Goal: Task Accomplishment & Management: Use online tool/utility

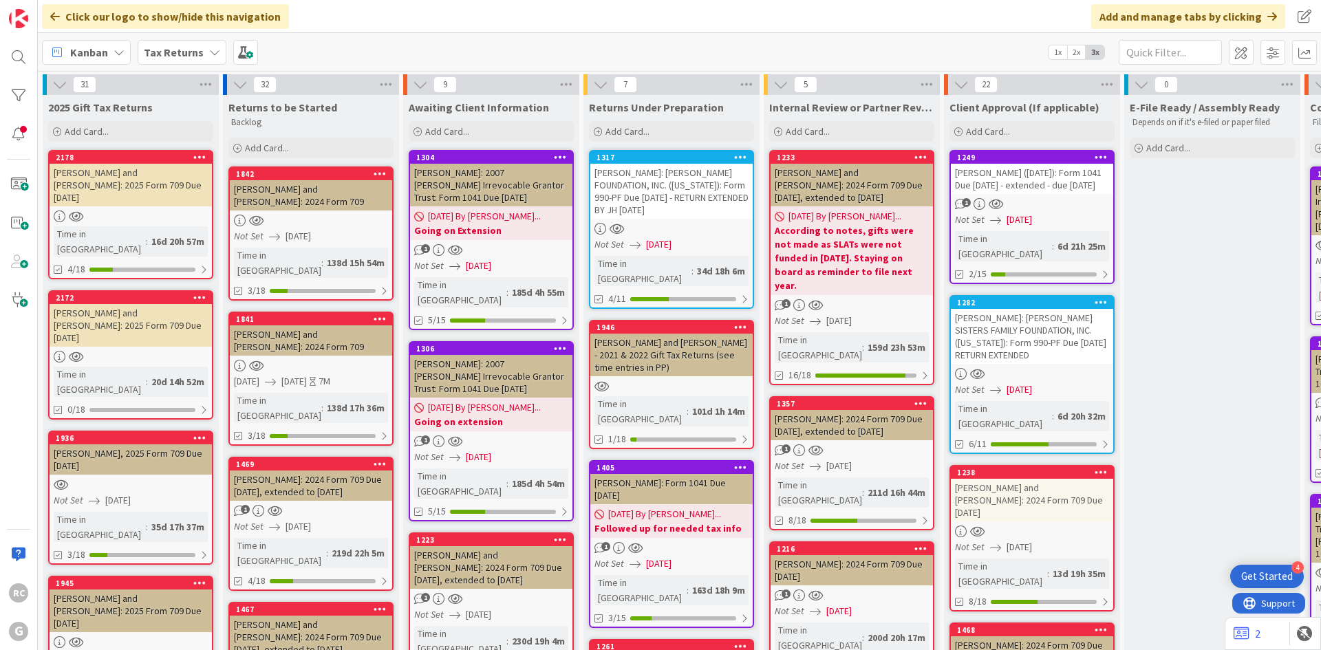
click at [182, 58] on b "Tax Returns" at bounding box center [174, 52] width 60 height 14
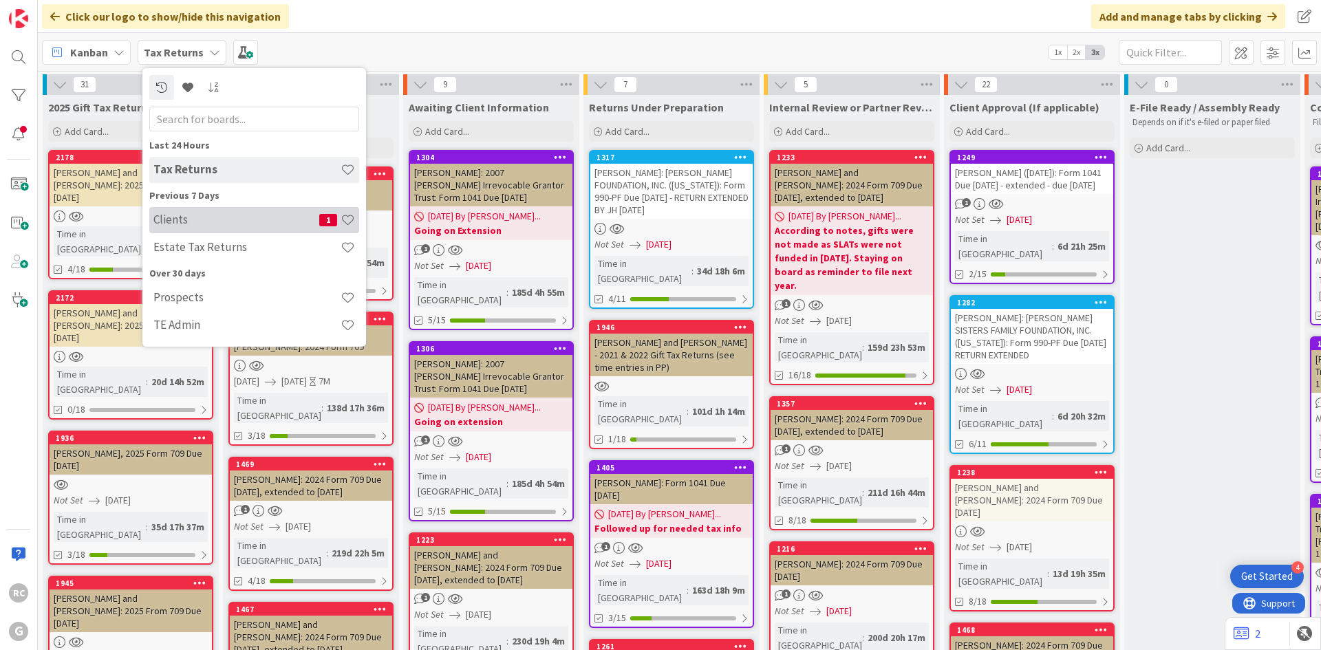
click at [191, 214] on h4 "Clients" at bounding box center [236, 220] width 166 height 14
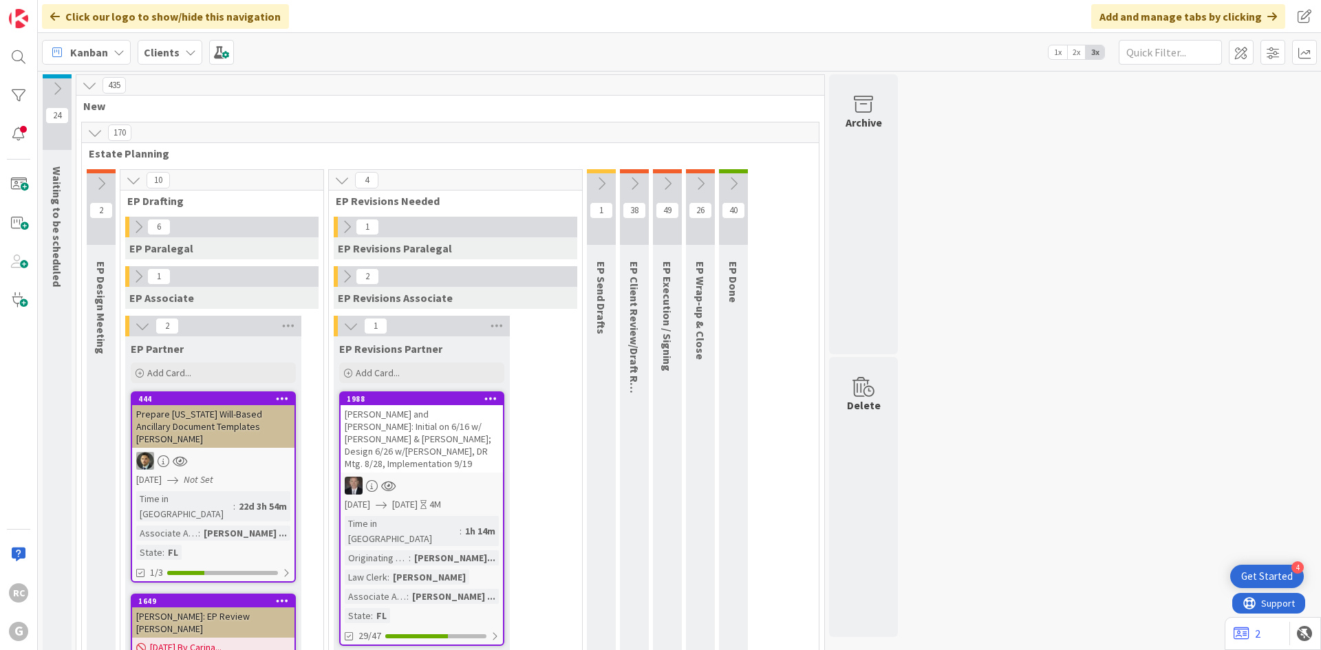
click at [356, 393] on div "1988" at bounding box center [422, 399] width 162 height 12
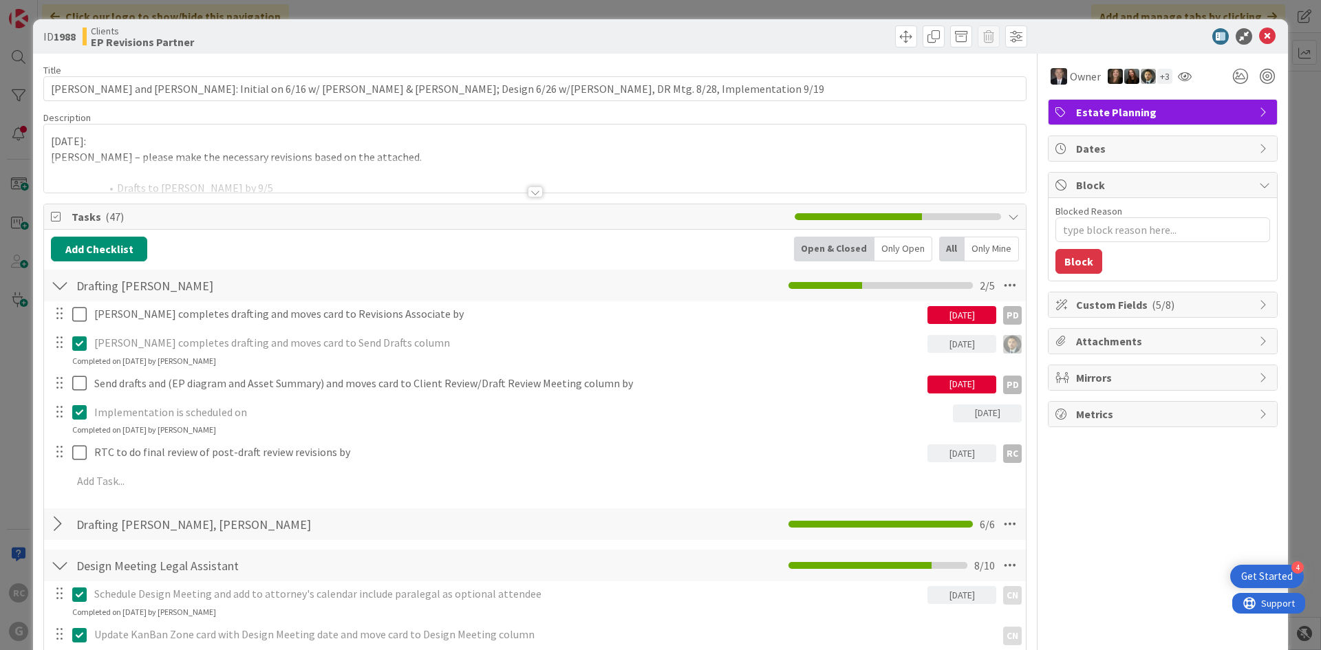
click at [52, 141] on div "[DATE]: [PERSON_NAME] – please make the necessary revisions based on the attach…" at bounding box center [535, 159] width 982 height 68
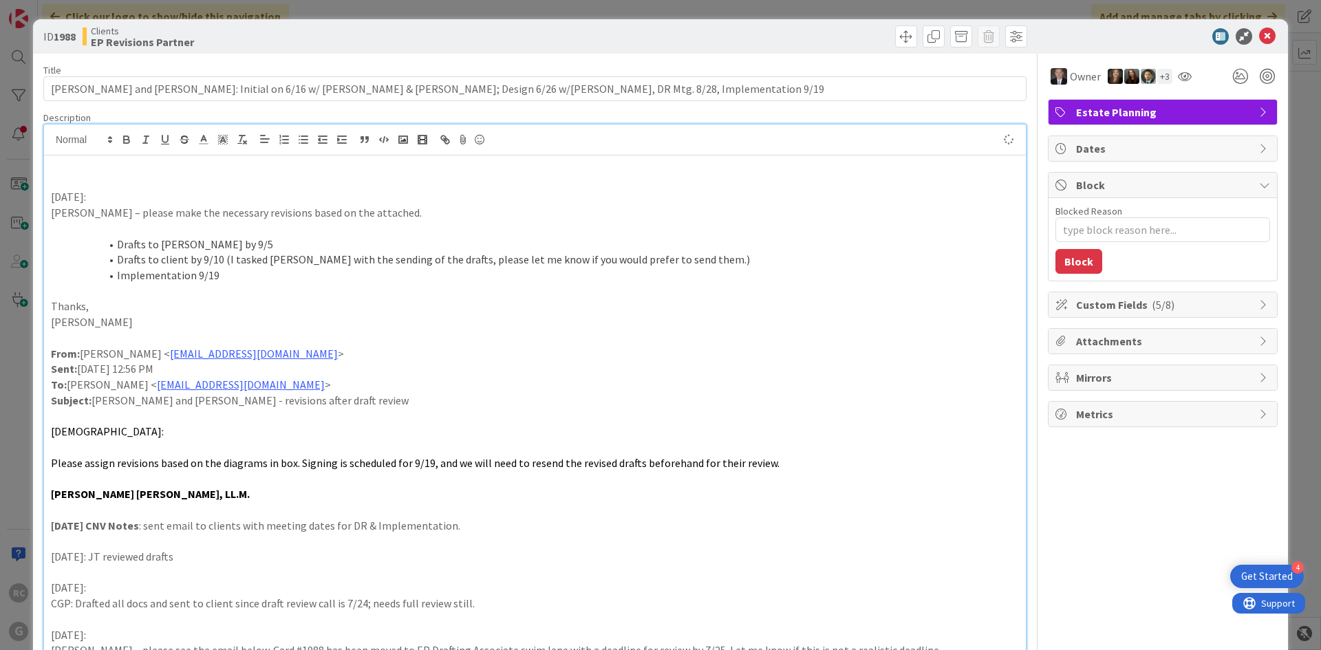
type textarea "x"
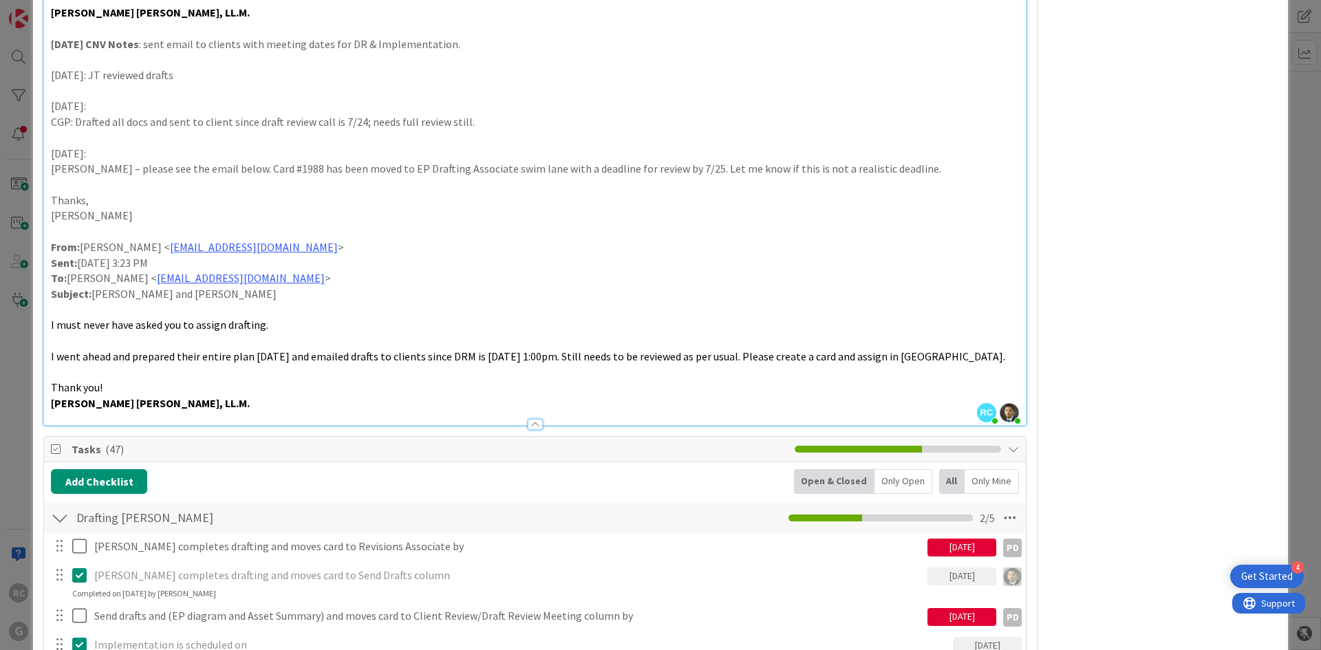
scroll to position [757, 0]
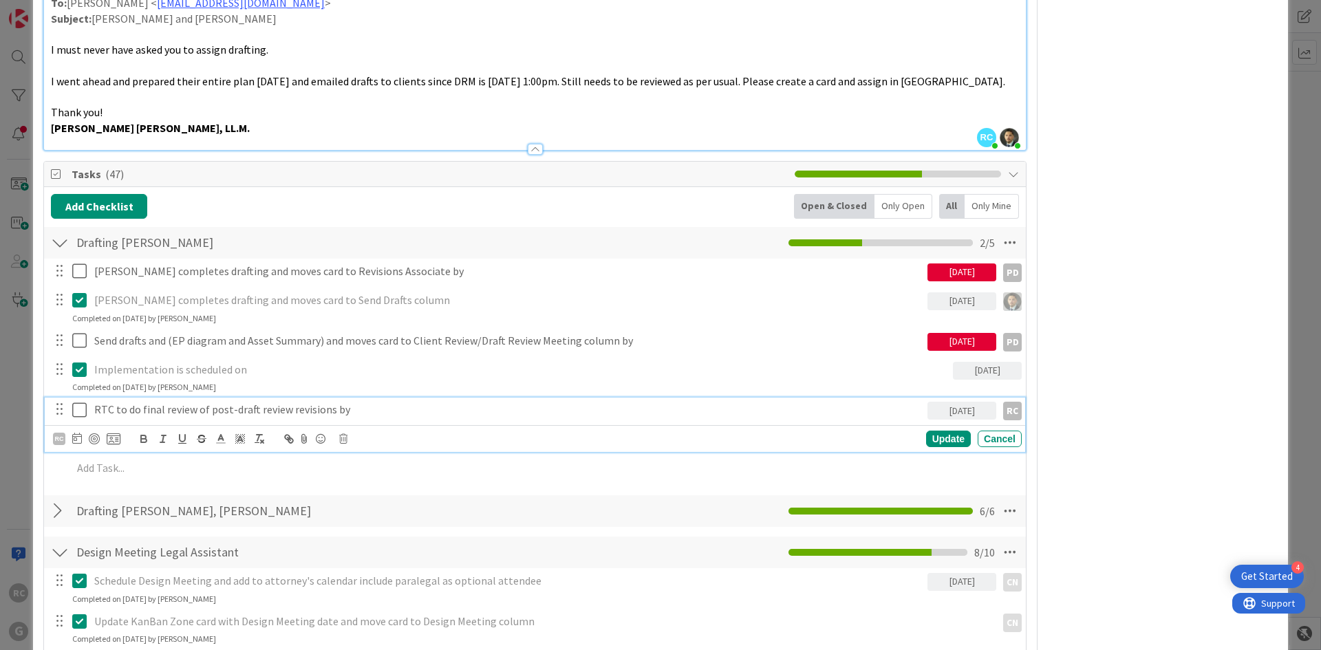
click at [77, 406] on icon at bounding box center [79, 410] width 14 height 17
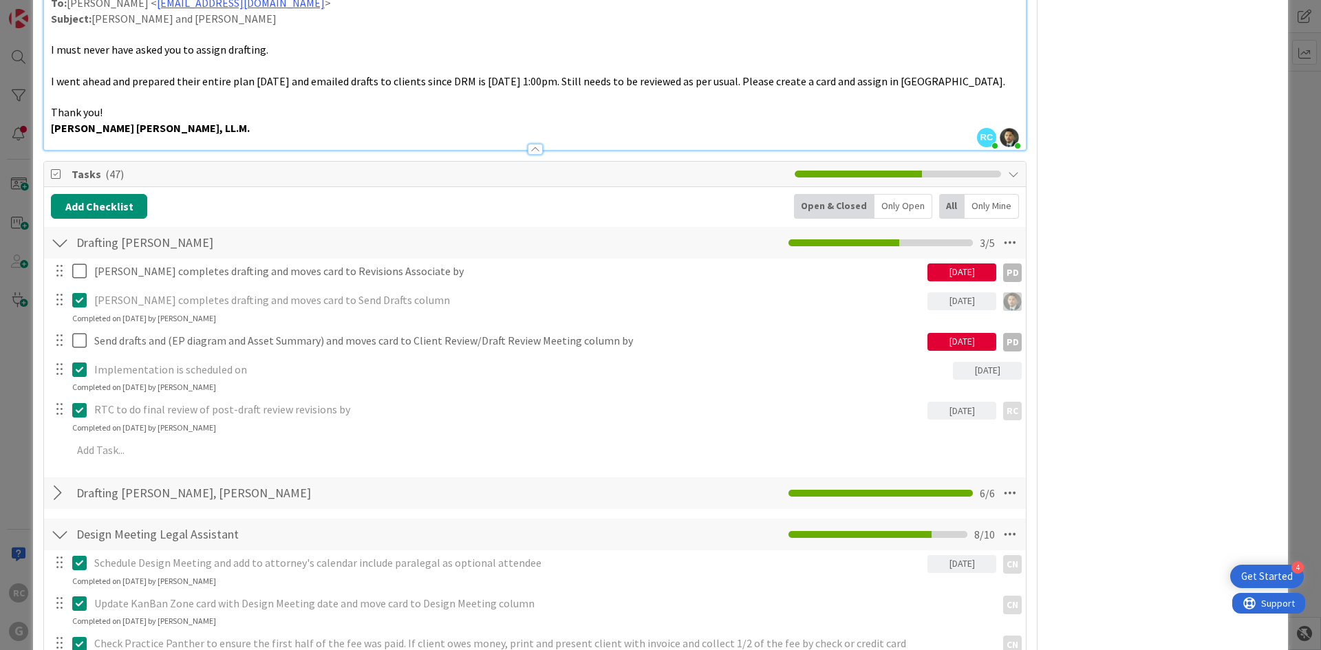
type textarea "x"
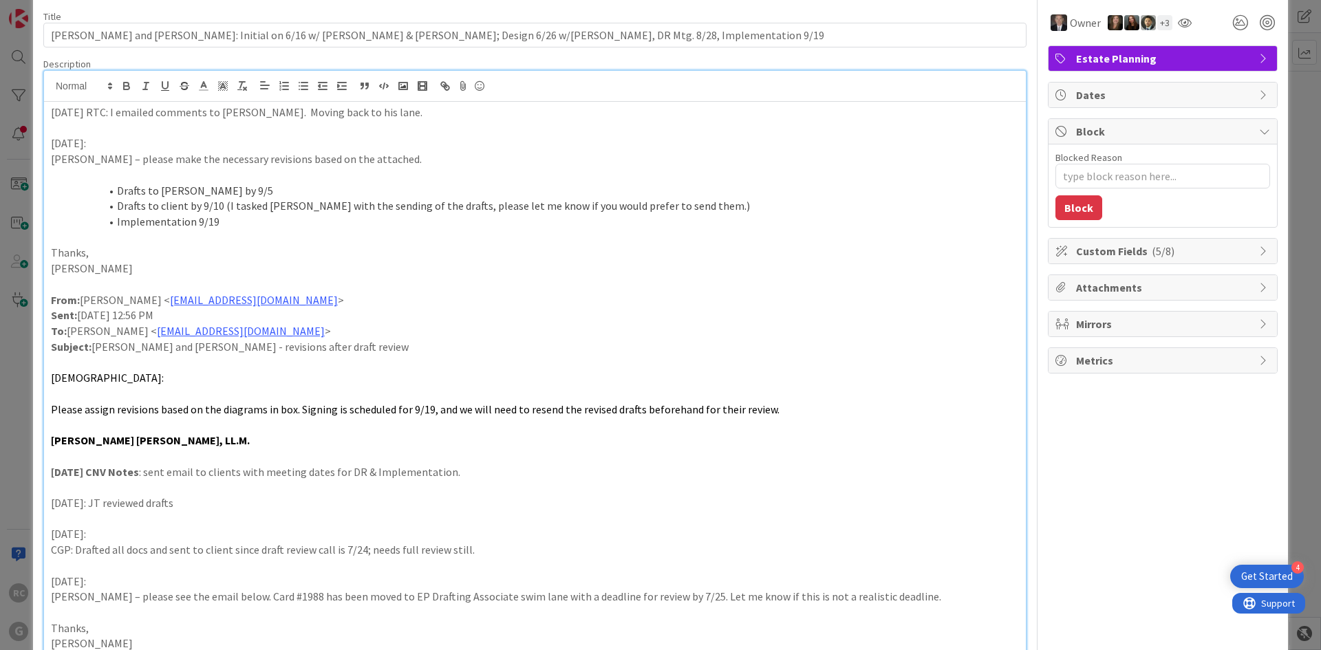
scroll to position [0, 0]
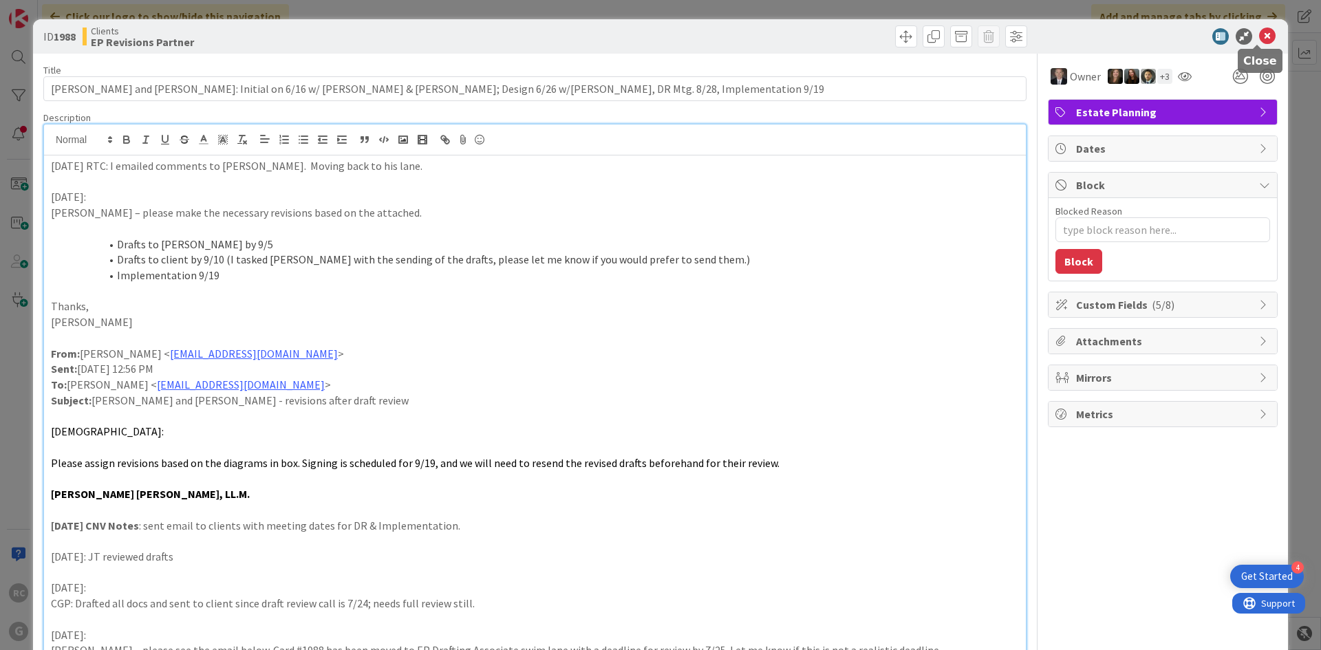
click at [1259, 32] on icon at bounding box center [1267, 36] width 17 height 17
